Goal: Find specific page/section

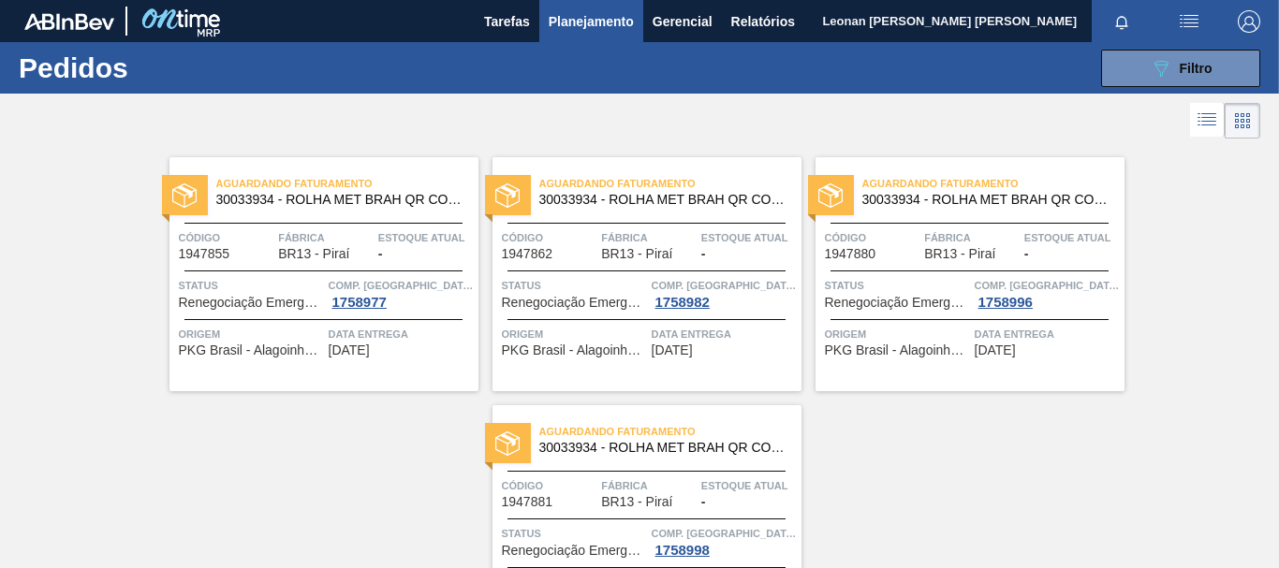
click at [1154, 64] on icon at bounding box center [1161, 69] width 14 height 16
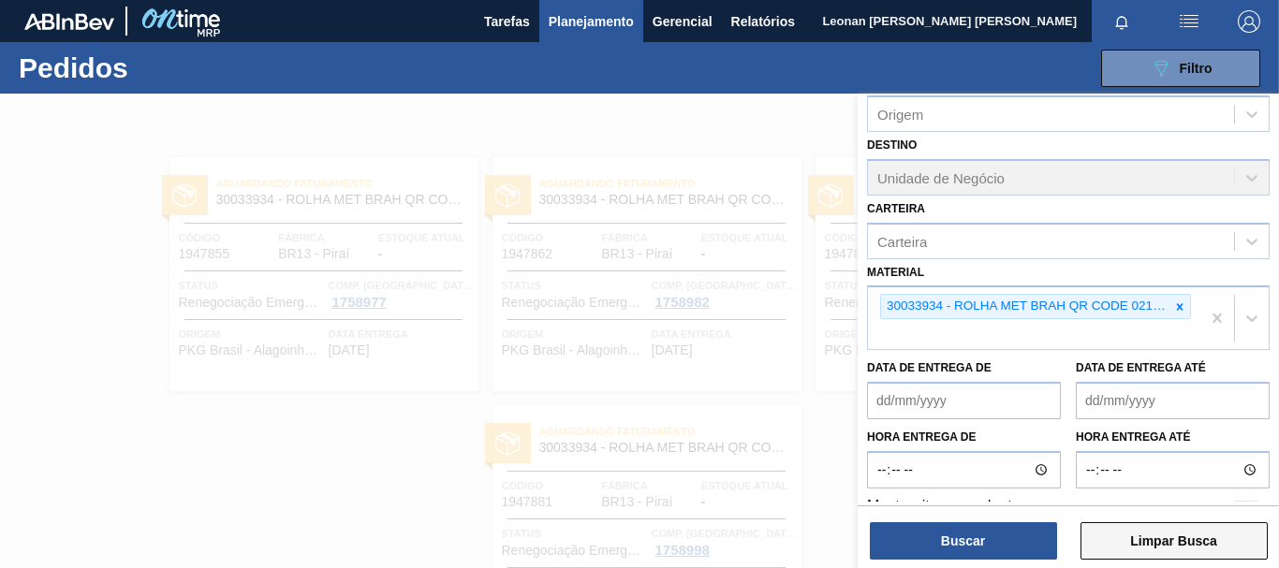
click at [1217, 538] on button "Limpar Busca" at bounding box center [1174, 540] width 187 height 37
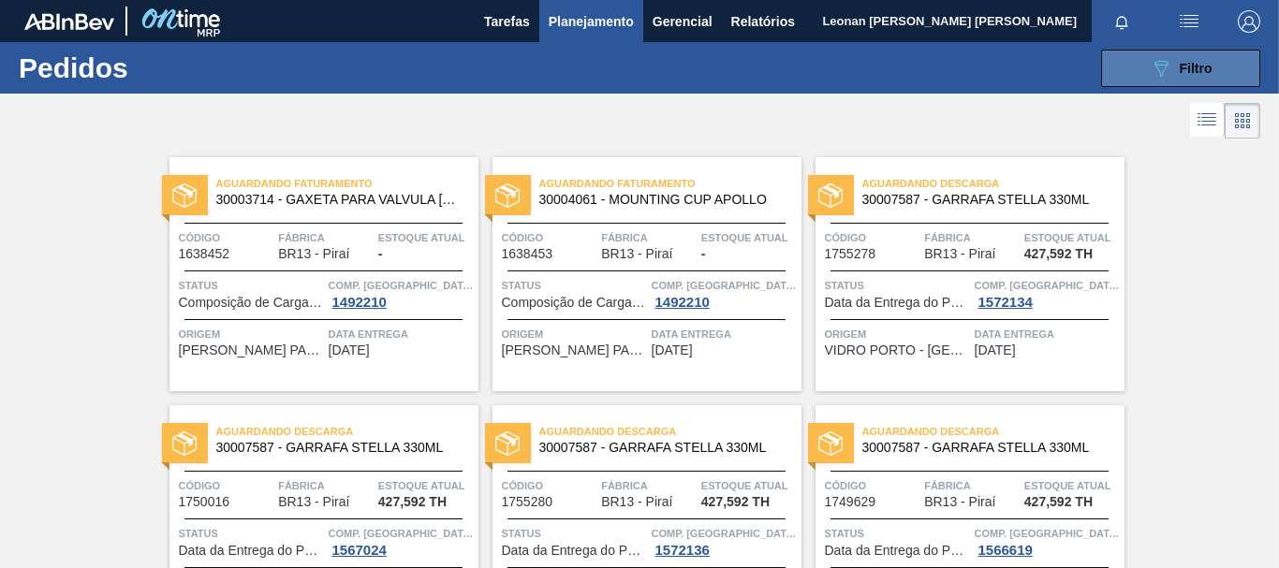
click at [1208, 81] on button "089F7B8B-B2A5-4AFE-B5C0-19BA573D28AC Filtro" at bounding box center [1180, 68] width 159 height 37
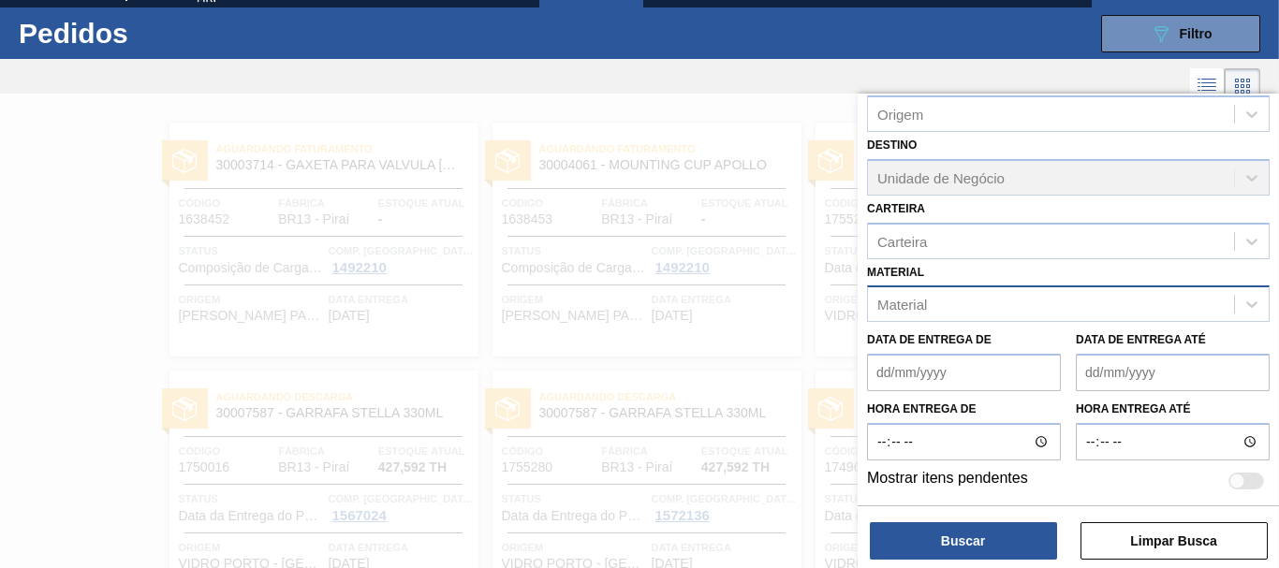
click at [1006, 311] on div "Material" at bounding box center [1051, 304] width 366 height 27
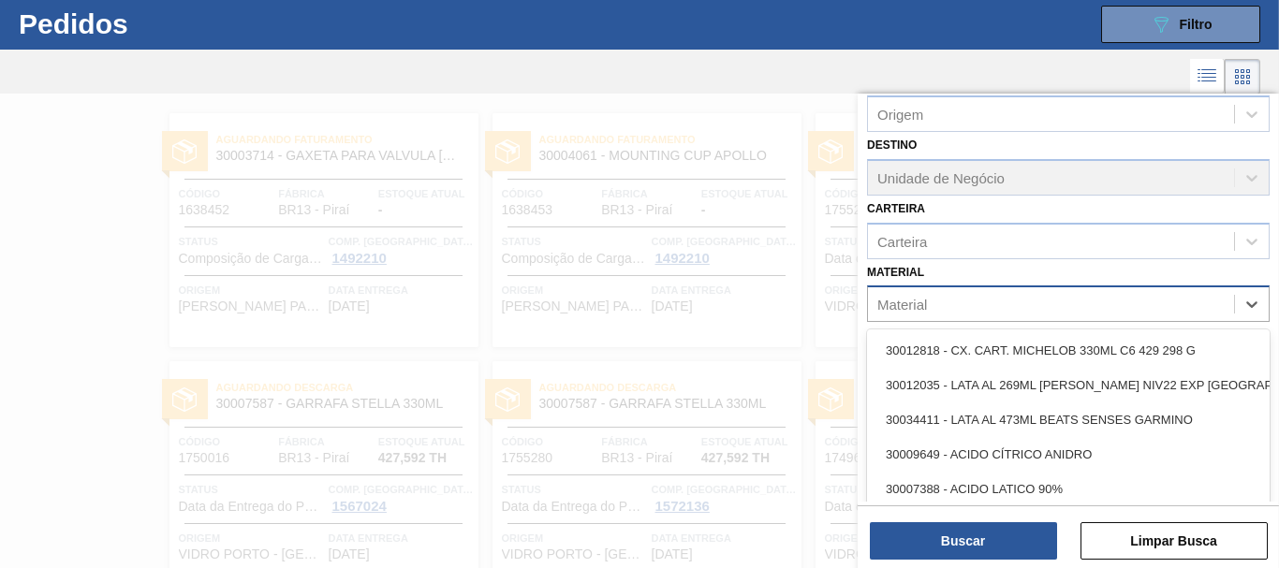
scroll to position [50, 0]
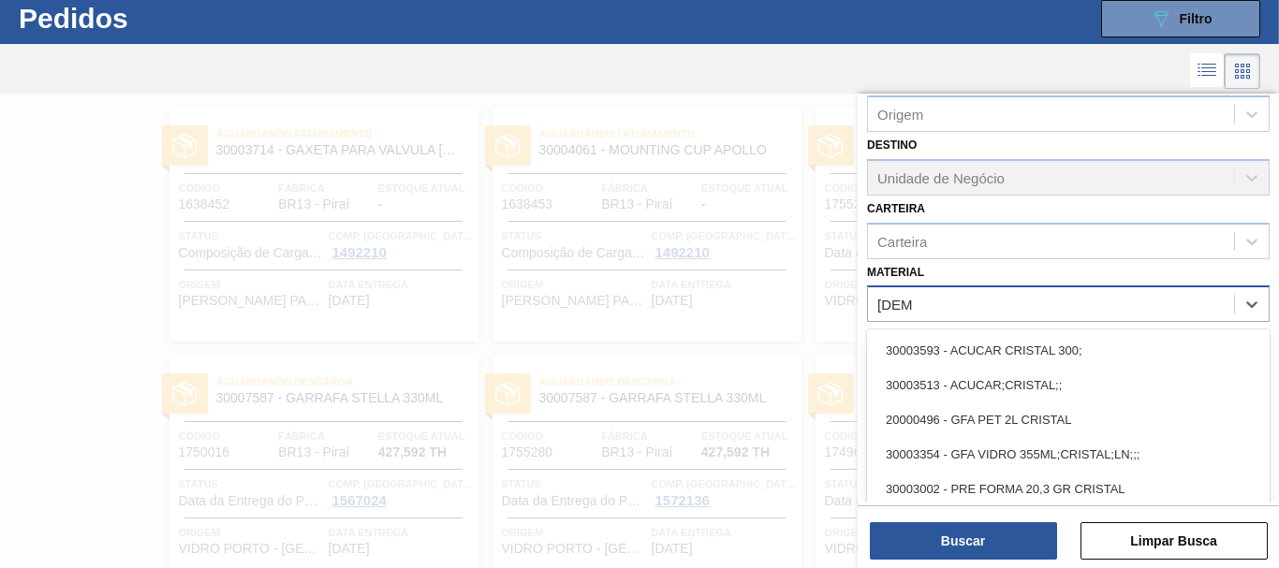
type input "cristal"
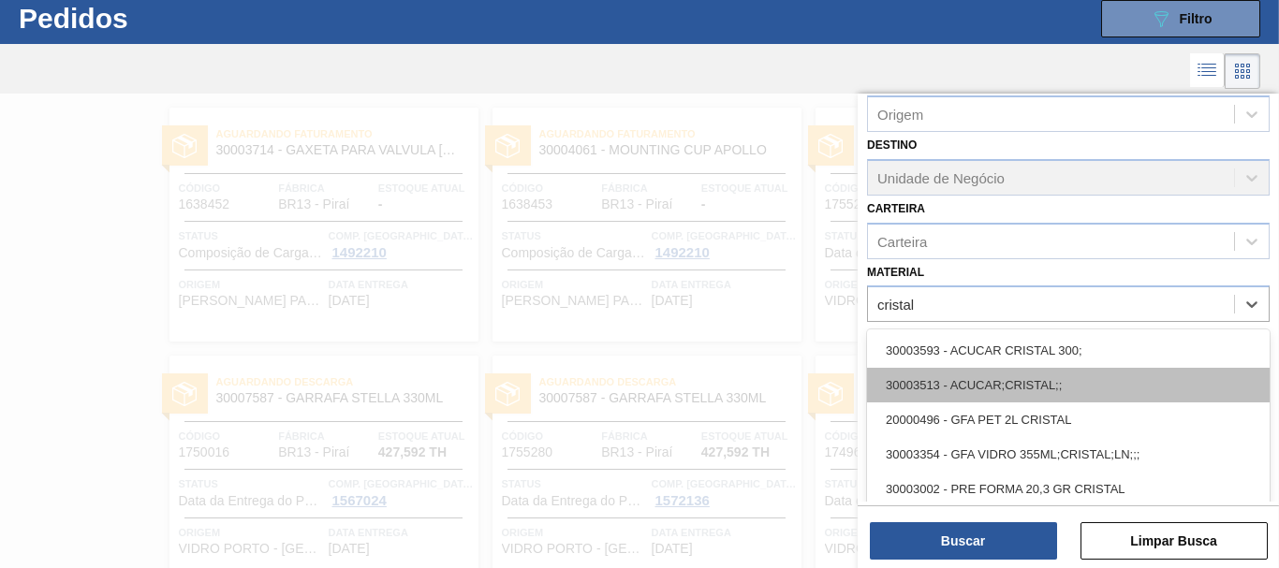
click at [989, 374] on div "30003513 - ACUCAR;CRISTAL;;" at bounding box center [1068, 385] width 403 height 35
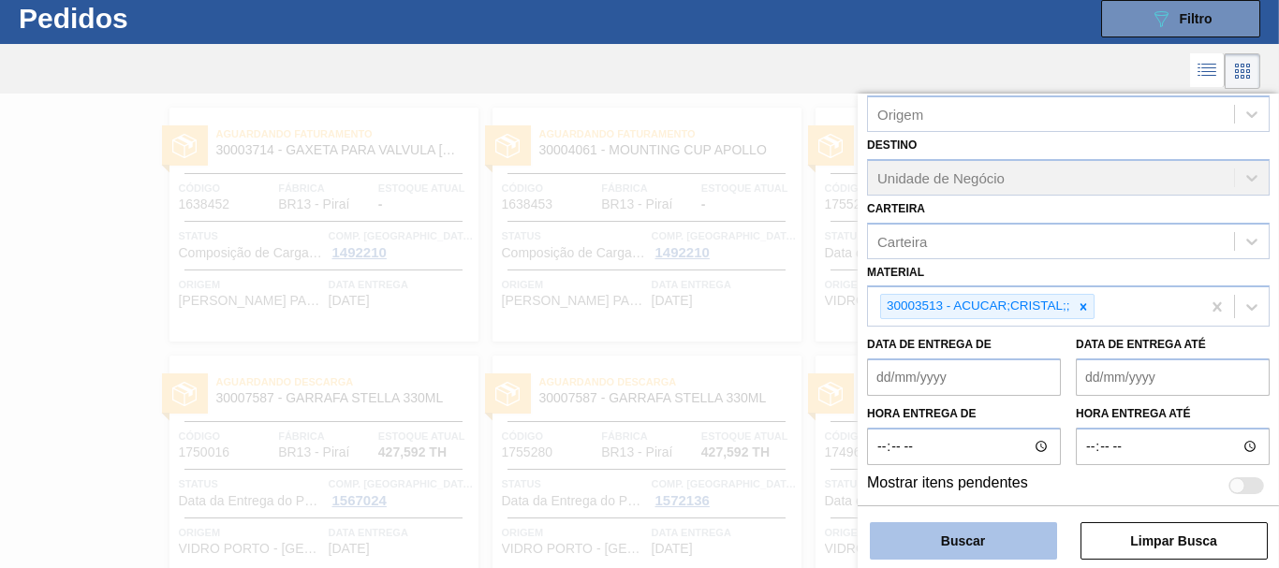
click at [998, 530] on button "Buscar" at bounding box center [963, 540] width 187 height 37
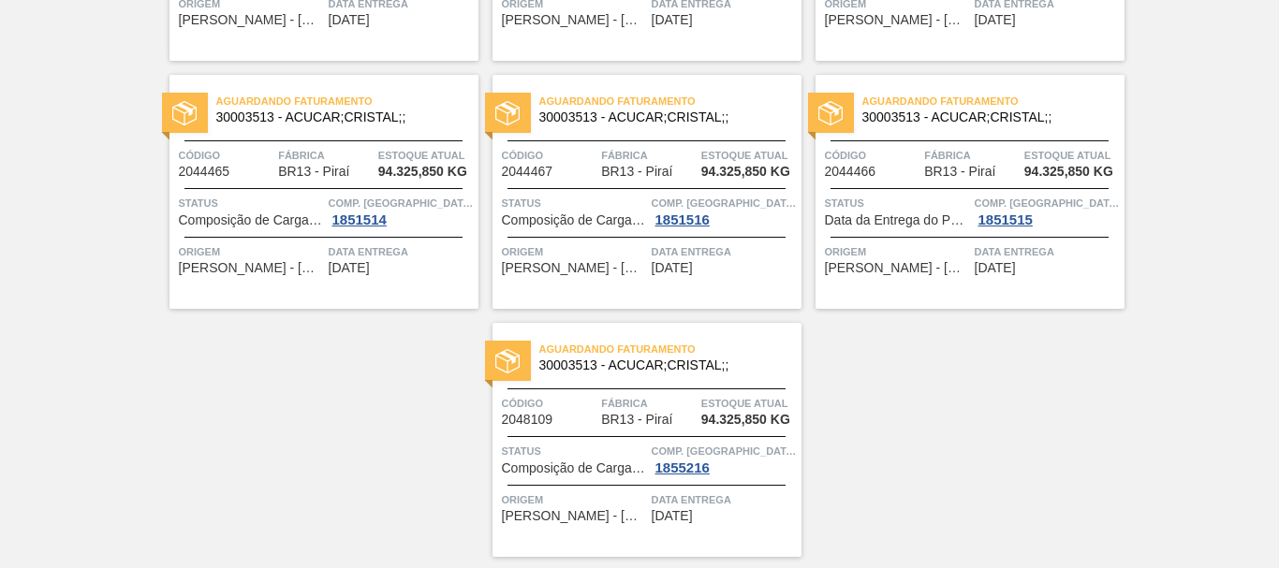
scroll to position [0, 0]
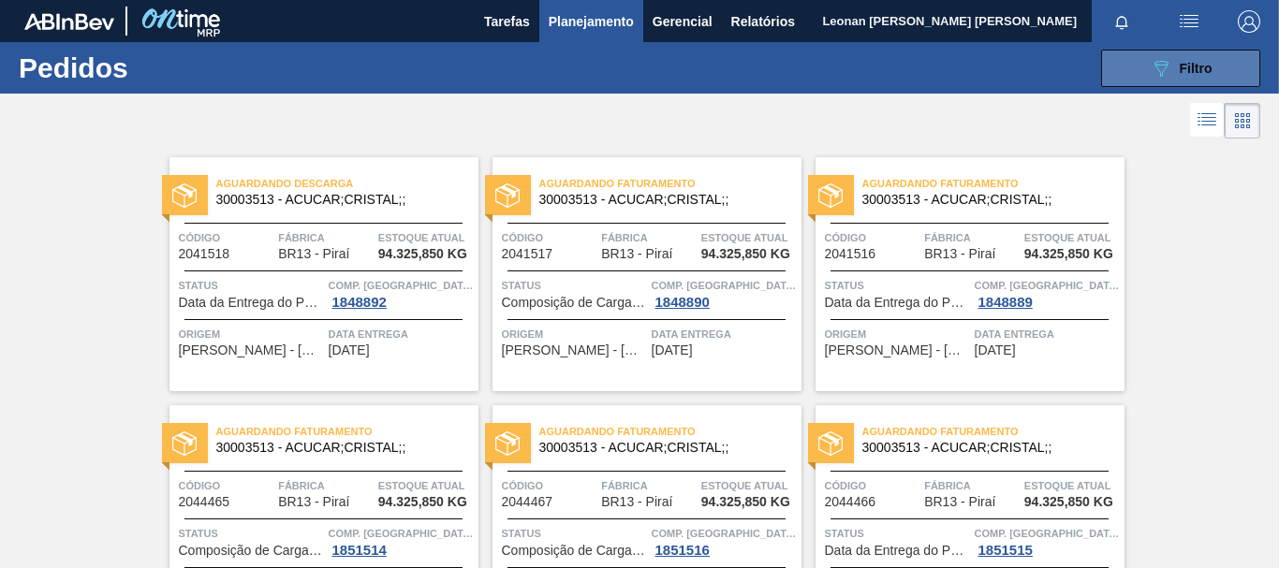
drag, startPoint x: 1161, startPoint y: 63, endPoint x: 1154, endPoint y: 83, distance: 21.6
click at [1161, 63] on icon "089F7B8B-B2A5-4AFE-B5C0-19BA573D28AC" at bounding box center [1161, 68] width 22 height 22
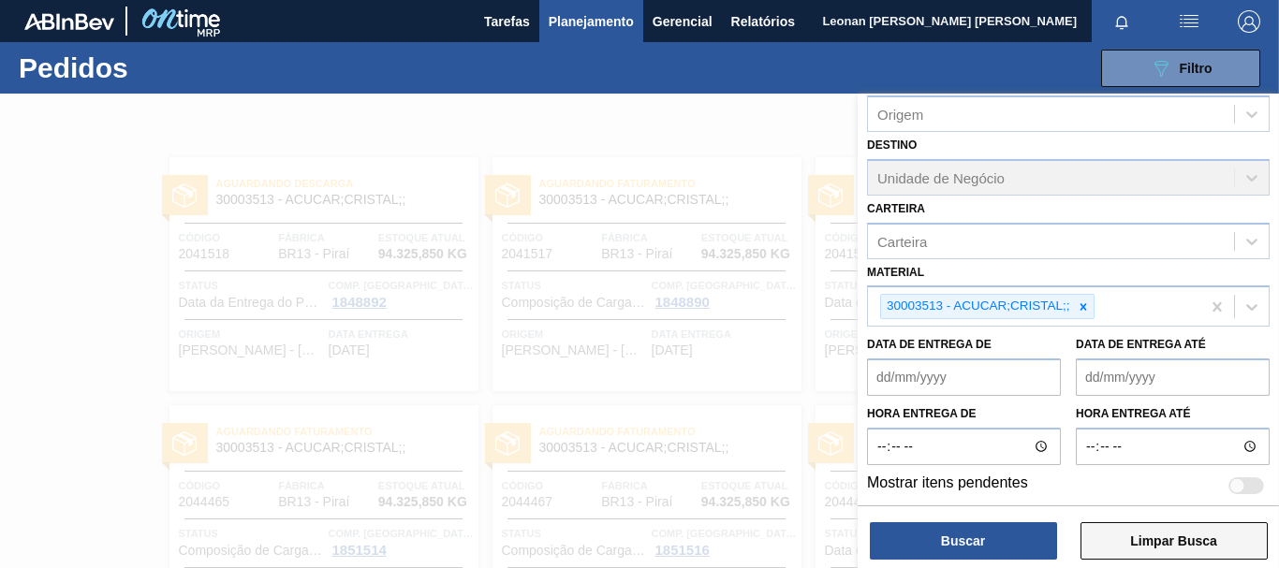
click at [1223, 537] on button "Limpar Busca" at bounding box center [1174, 540] width 187 height 37
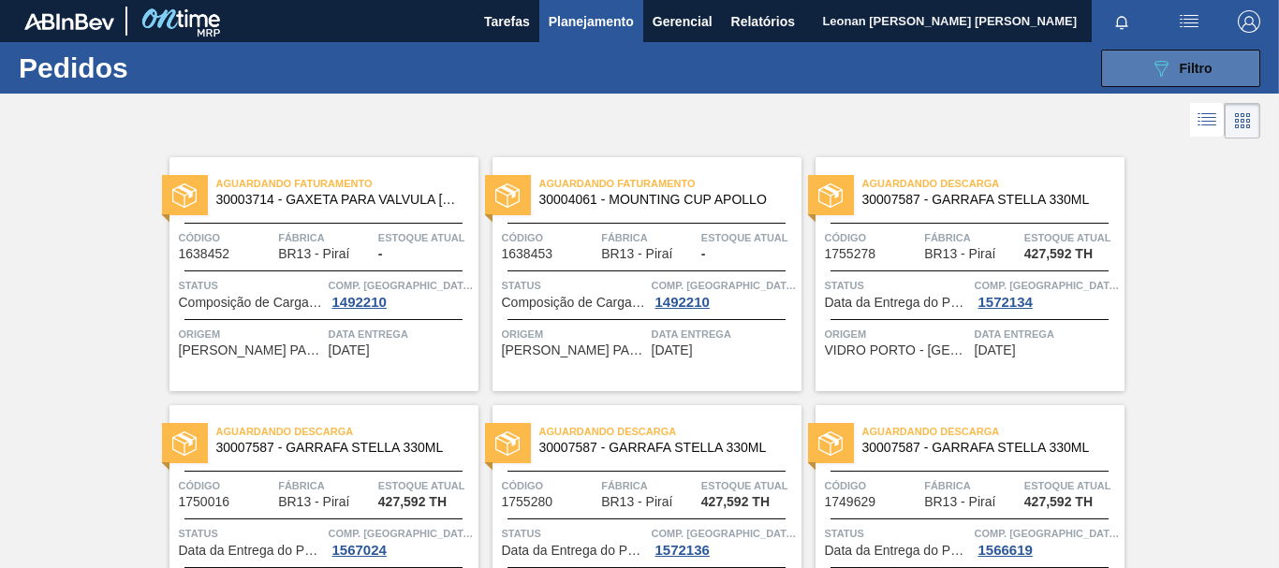
click at [1230, 64] on button "089F7B8B-B2A5-4AFE-B5C0-19BA573D28AC Filtro" at bounding box center [1180, 68] width 159 height 37
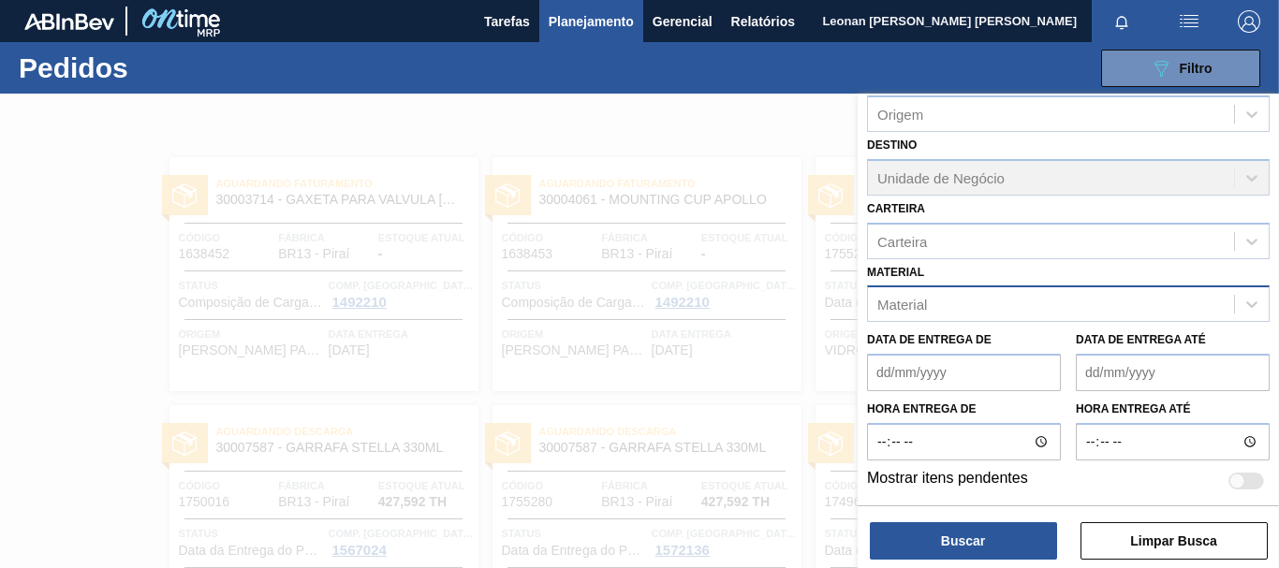
click at [1001, 300] on div "Material" at bounding box center [1051, 304] width 366 height 27
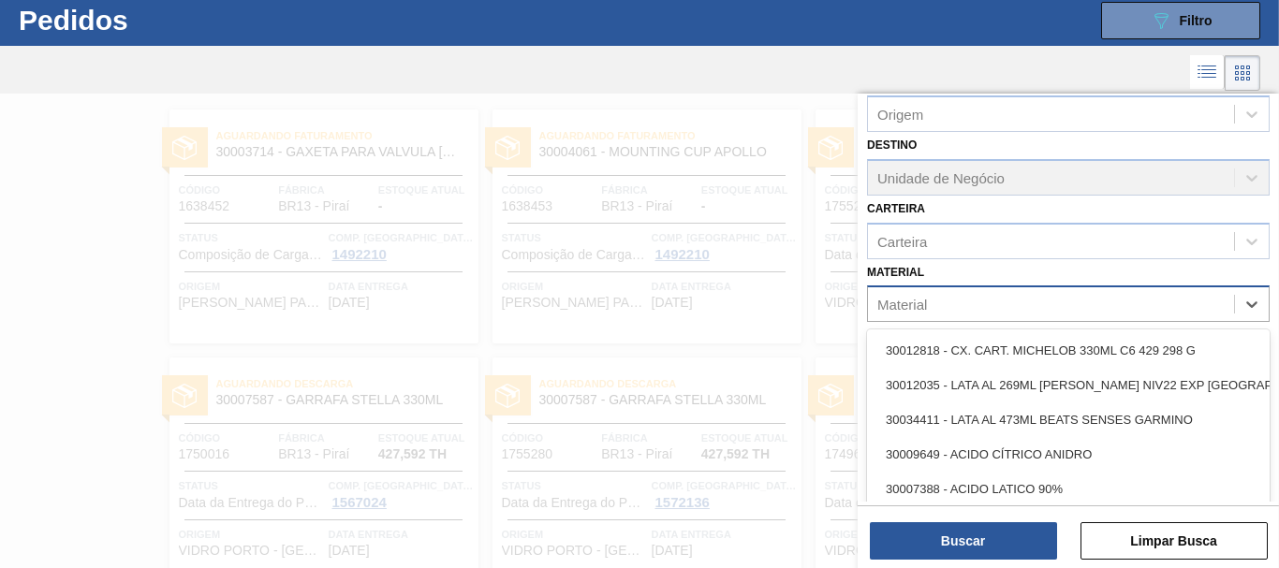
scroll to position [50, 0]
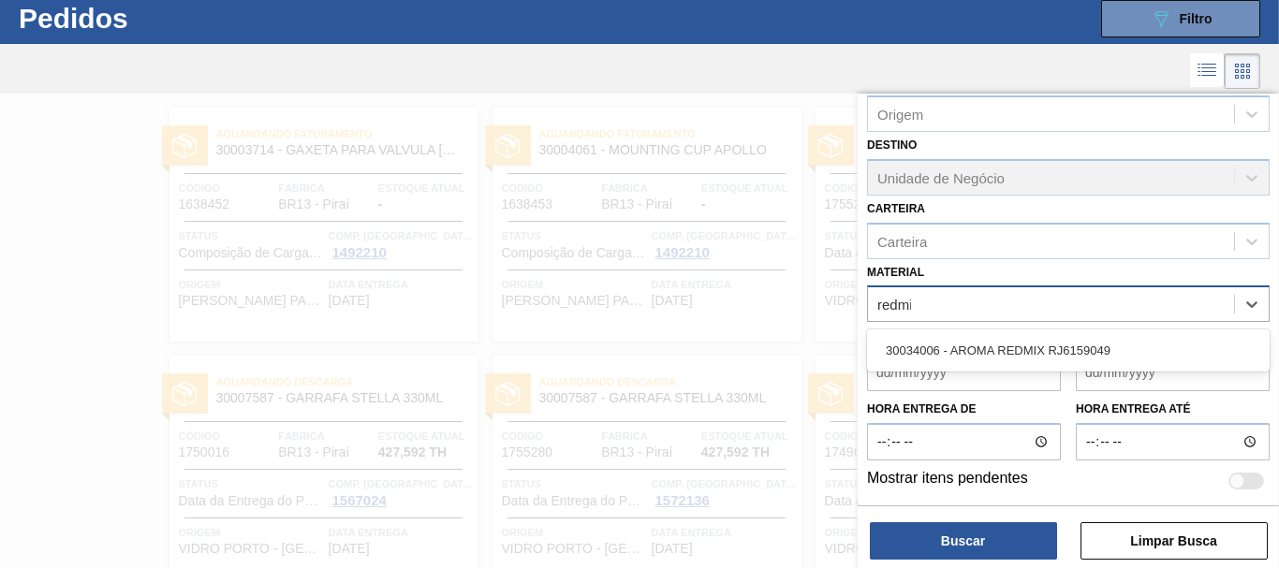
type input "redmix"
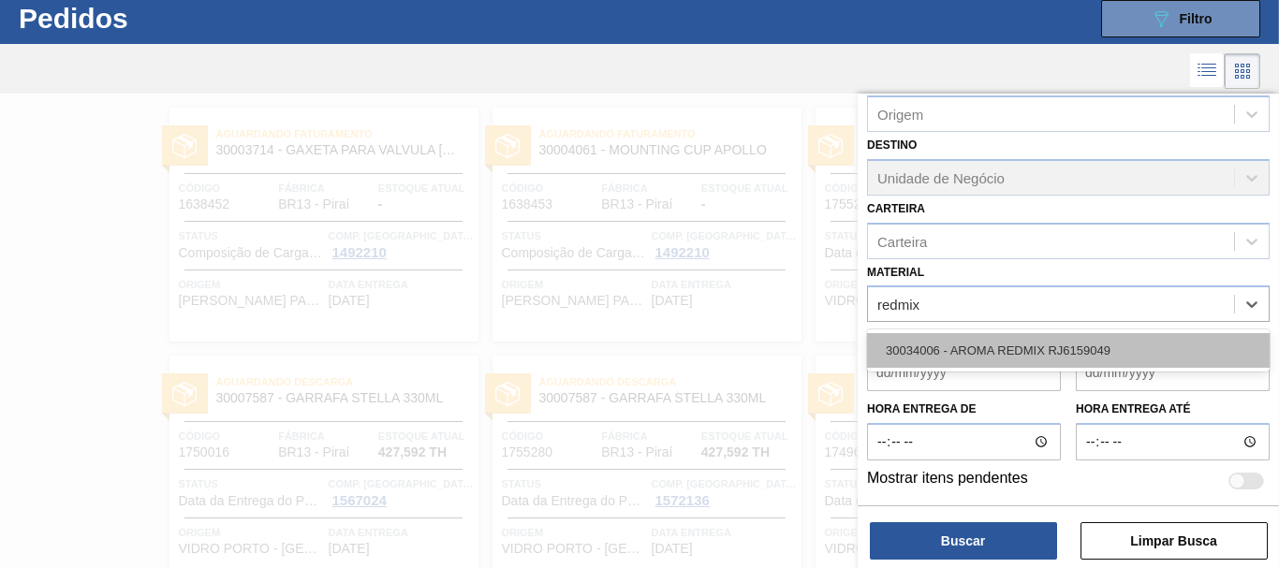
click at [1017, 344] on div "30034006 - AROMA REDMIX RJ6159049" at bounding box center [1068, 350] width 403 height 35
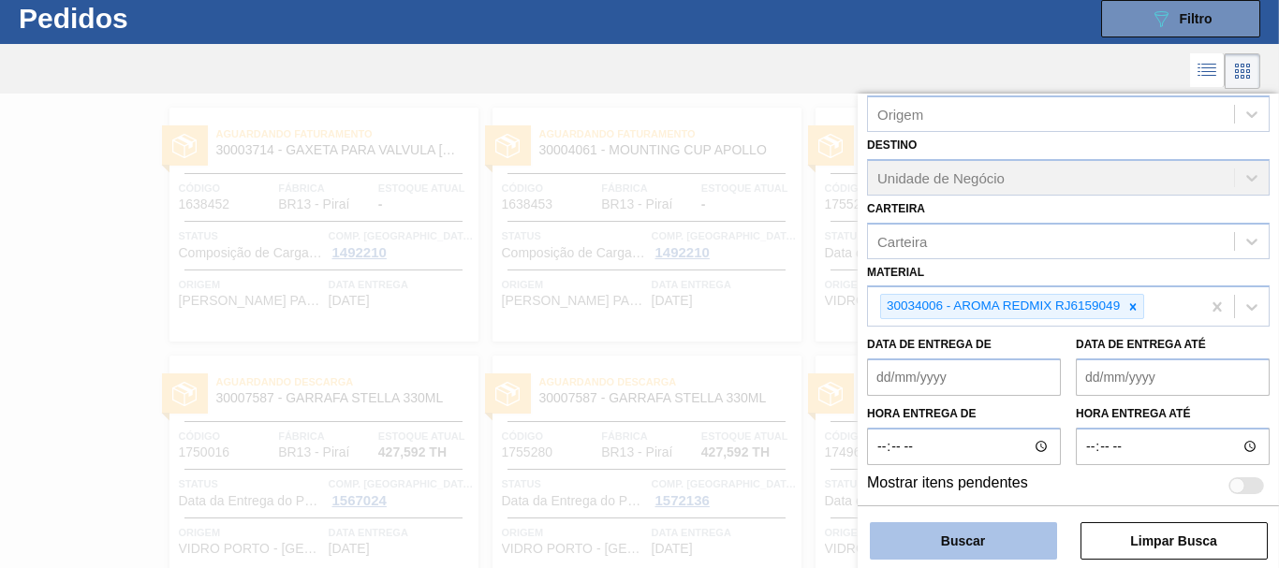
click at [1001, 538] on button "Buscar" at bounding box center [963, 540] width 187 height 37
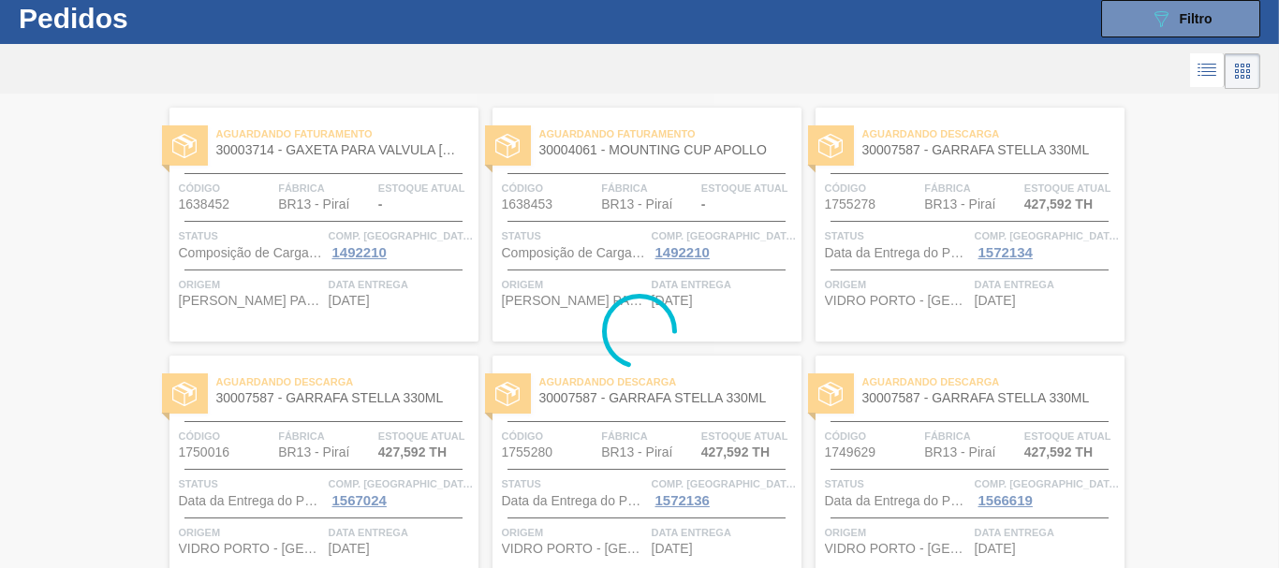
scroll to position [0, 0]
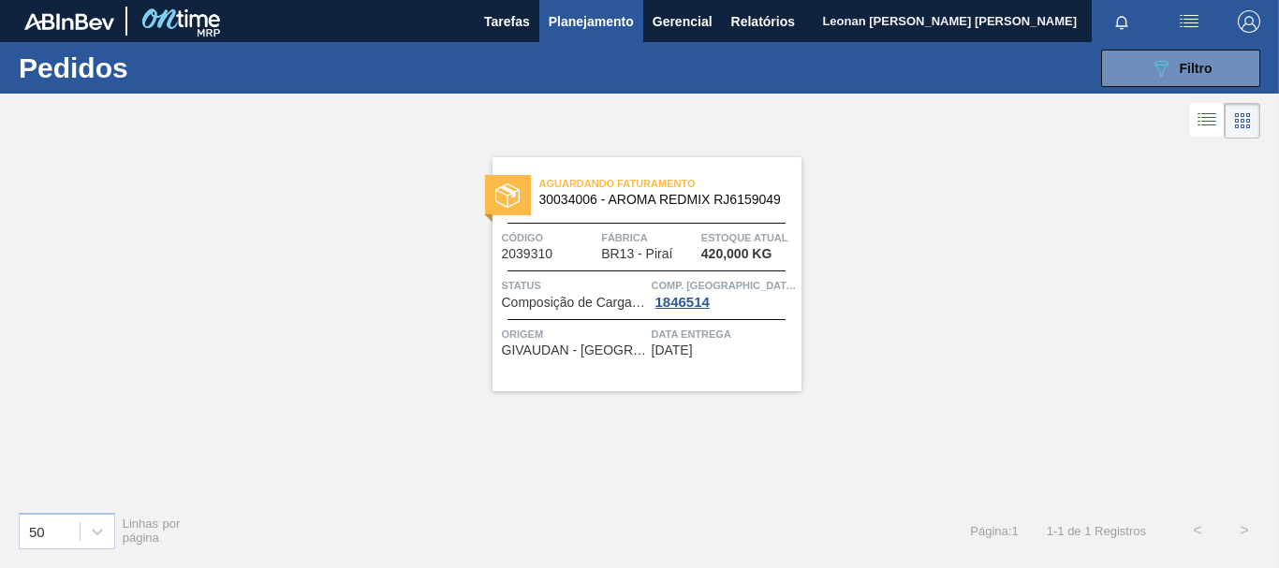
click at [86, 28] on img at bounding box center [69, 21] width 90 height 17
click at [1141, 69] on button "089F7B8B-B2A5-4AFE-B5C0-19BA573D28AC Filtro" at bounding box center [1180, 68] width 159 height 37
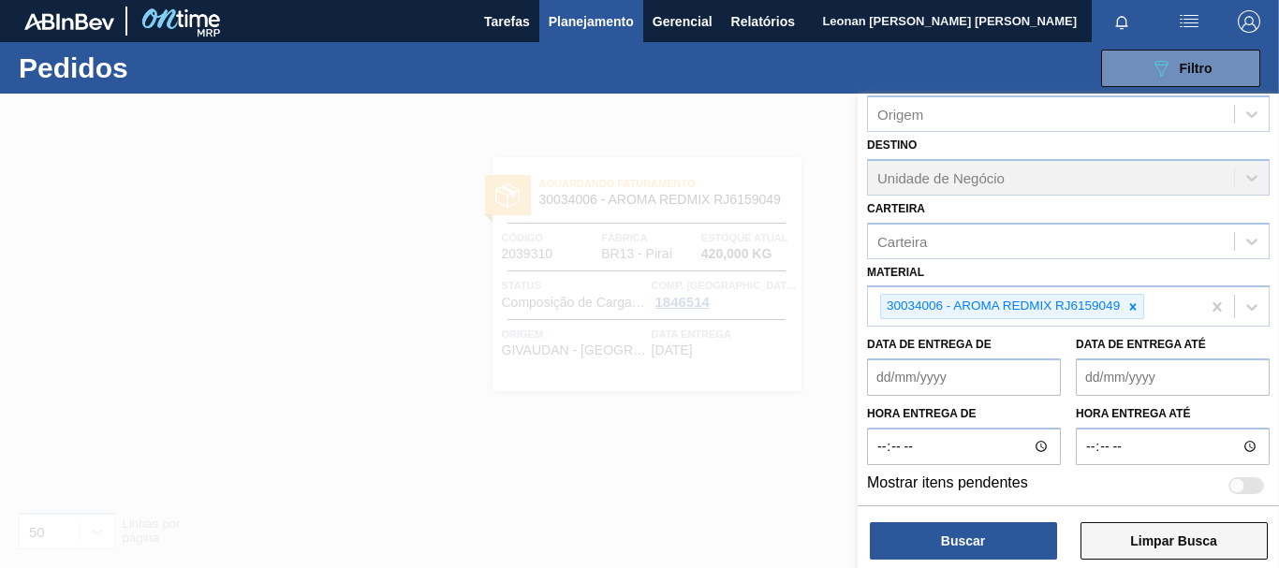
click at [1183, 541] on button "Limpar Busca" at bounding box center [1174, 540] width 187 height 37
